Goal: Task Accomplishment & Management: Complete application form

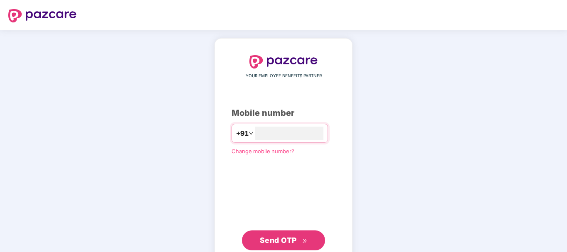
type input "**********"
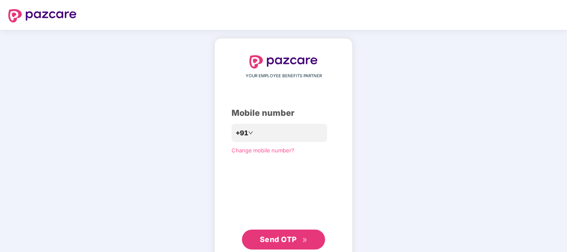
click at [280, 237] on span "Send OTP" at bounding box center [278, 239] width 37 height 9
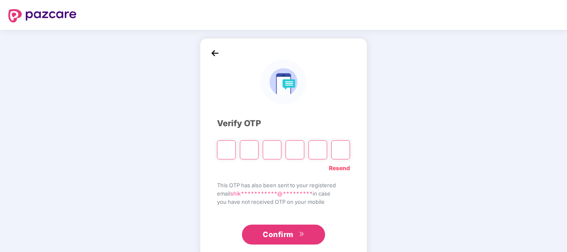
scroll to position [19, 0]
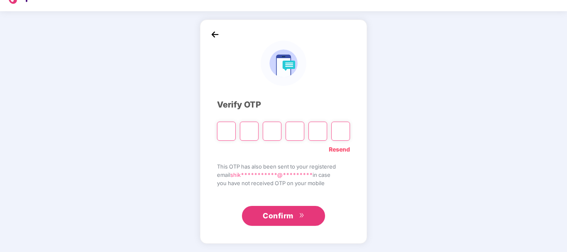
click at [241, 176] on span "**********" at bounding box center [271, 175] width 82 height 7
click at [232, 131] on input "Please enter verification code. Digit 1" at bounding box center [226, 131] width 19 height 19
type input "*"
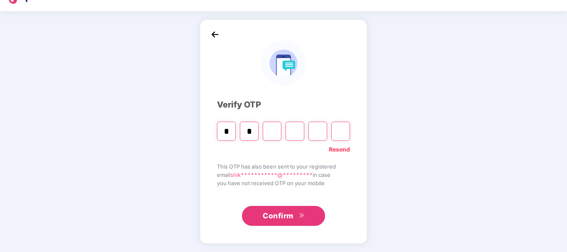
type input "*"
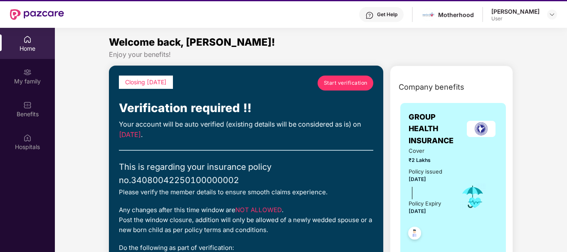
click at [336, 79] on span "Start verification" at bounding box center [346, 83] width 44 height 8
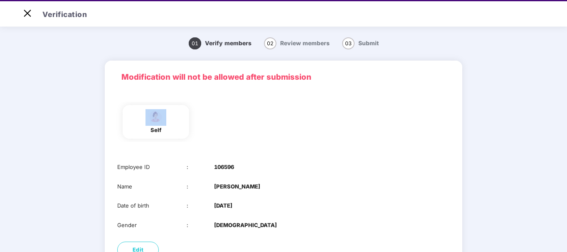
scroll to position [76, 0]
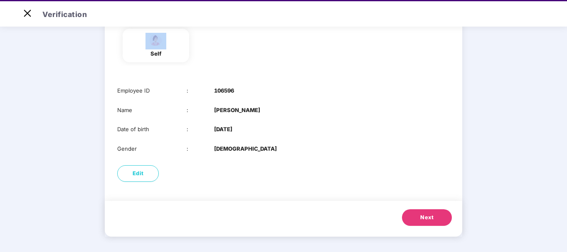
click at [419, 221] on button "Next" at bounding box center [427, 217] width 50 height 17
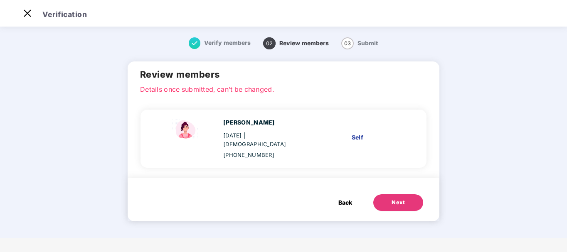
scroll to position [0, 0]
click at [388, 194] on button "Next" at bounding box center [398, 202] width 50 height 17
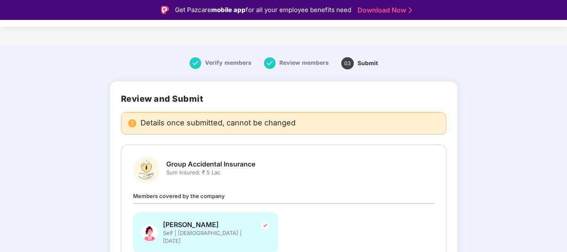
scroll to position [60, 0]
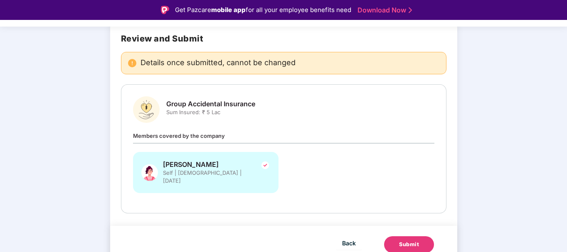
click at [401, 241] on div "Submit" at bounding box center [409, 245] width 20 height 8
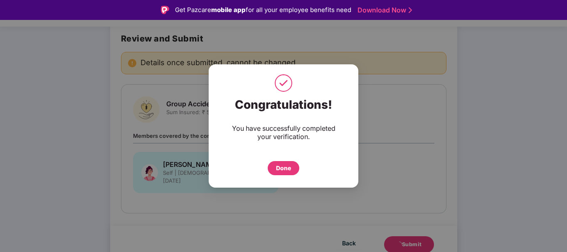
click at [282, 162] on div "Done" at bounding box center [284, 168] width 32 height 14
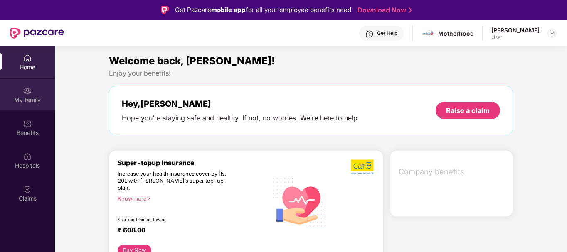
click at [33, 93] on div "My family" at bounding box center [27, 94] width 55 height 31
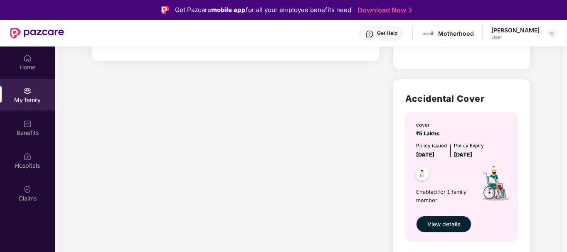
scroll to position [167, 0]
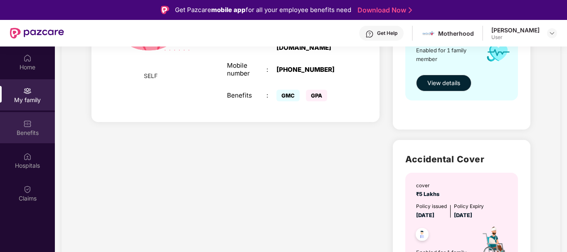
click at [26, 129] on div "Benefits" at bounding box center [27, 133] width 55 height 8
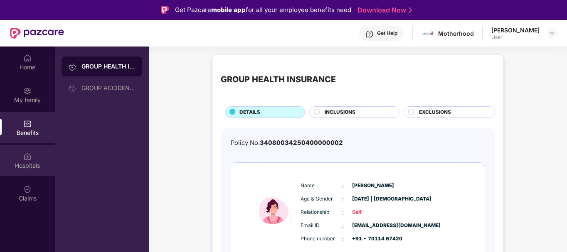
click at [31, 163] on div "Hospitals" at bounding box center [27, 166] width 55 height 8
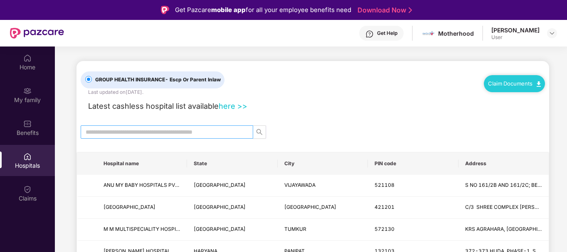
click at [198, 130] on input "text" at bounding box center [164, 132] width 156 height 9
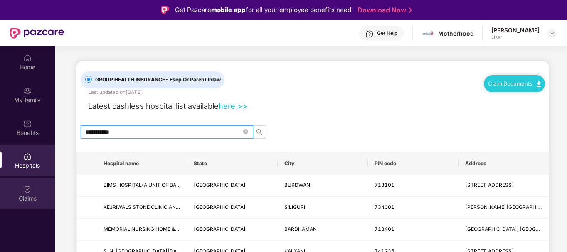
type input "**********"
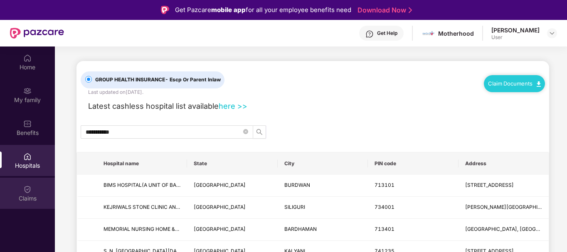
click at [34, 188] on div "Claims" at bounding box center [27, 193] width 55 height 31
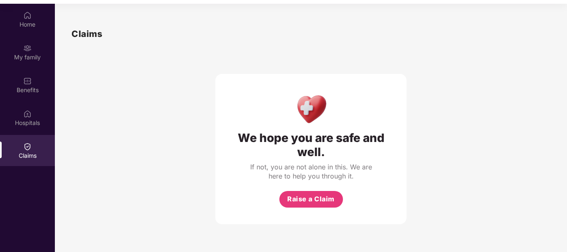
scroll to position [47, 0]
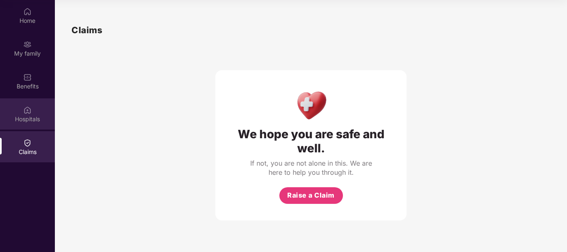
click at [34, 125] on div "Hospitals" at bounding box center [27, 113] width 55 height 31
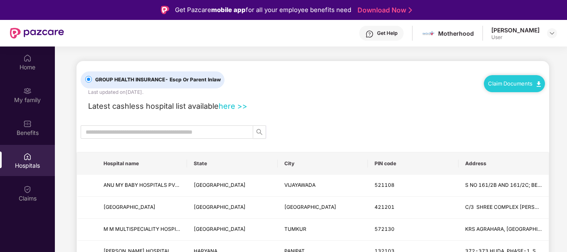
click at [308, 103] on div "Latest cashless hospital list available here >>" at bounding box center [313, 104] width 464 height 16
